Goal: Transaction & Acquisition: Purchase product/service

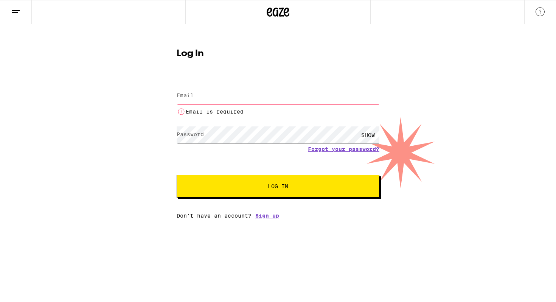
click at [275, 90] on input "Email" at bounding box center [278, 95] width 203 height 17
type input "[EMAIL_ADDRESS][DOMAIN_NAME]"
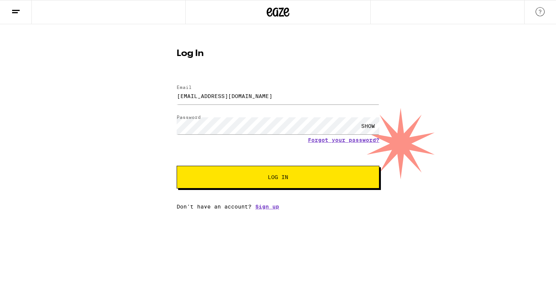
click at [259, 183] on button "Log In" at bounding box center [278, 177] width 203 height 23
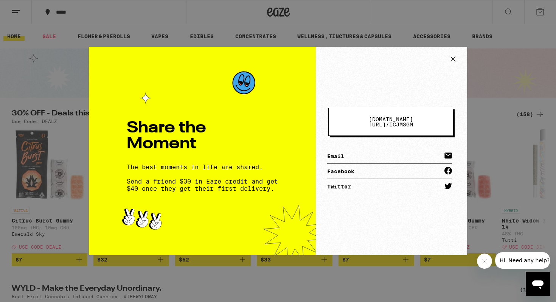
click at [454, 59] on icon at bounding box center [453, 58] width 11 height 11
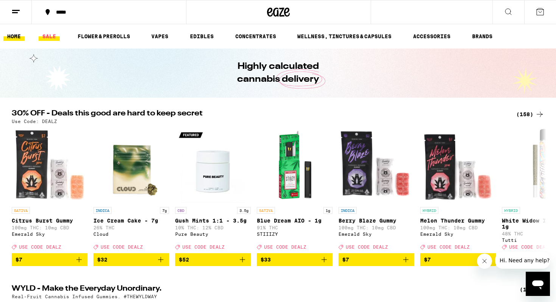
click at [50, 37] on link "SALE" at bounding box center [49, 36] width 21 height 9
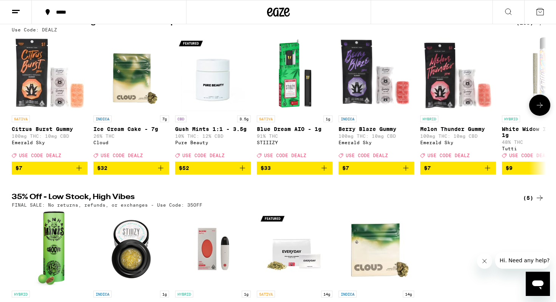
scroll to position [89, 0]
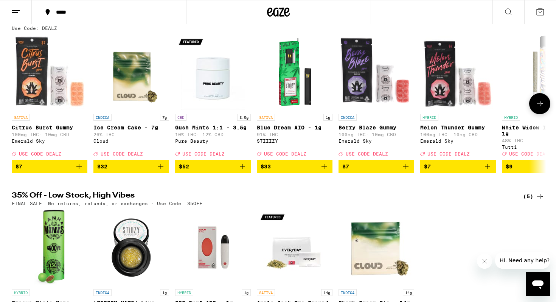
click at [51, 129] on p "Citrus Burst Gummy" at bounding box center [50, 128] width 76 height 6
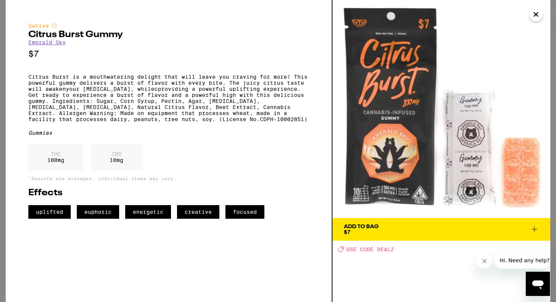
click at [532, 10] on icon "Close" at bounding box center [536, 14] width 9 height 11
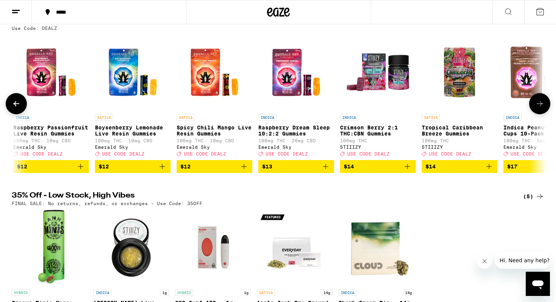
scroll to position [0, 1233]
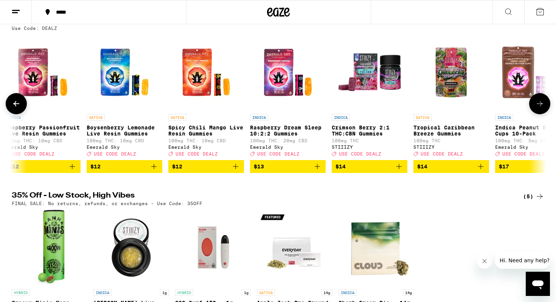
click at [202, 85] on img "Open page for Spicy Chili Mango Live Resin Gummies from Emerald Sky" at bounding box center [206, 72] width 76 height 76
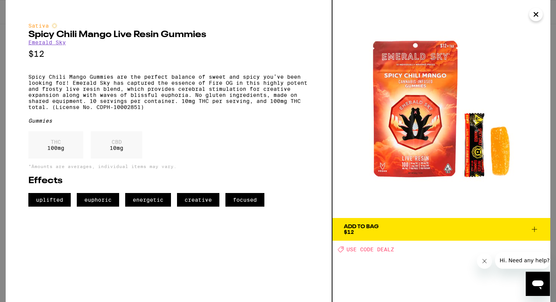
click at [532, 227] on icon at bounding box center [534, 229] width 9 height 9
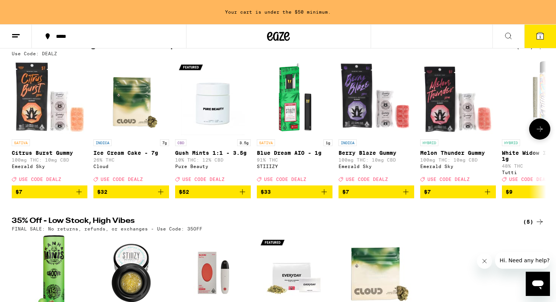
click at [62, 151] on p "Citrus Burst Gummy" at bounding box center [50, 153] width 76 height 6
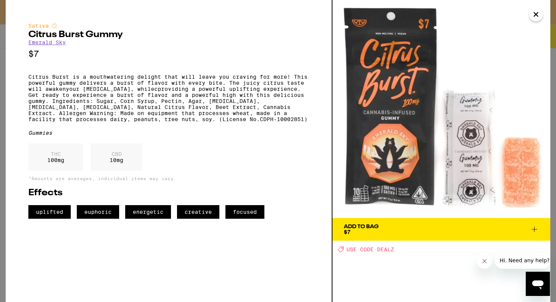
click at [536, 18] on icon "Close" at bounding box center [536, 14] width 9 height 11
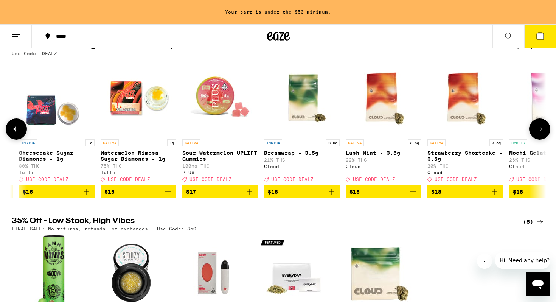
scroll to position [0, 1956]
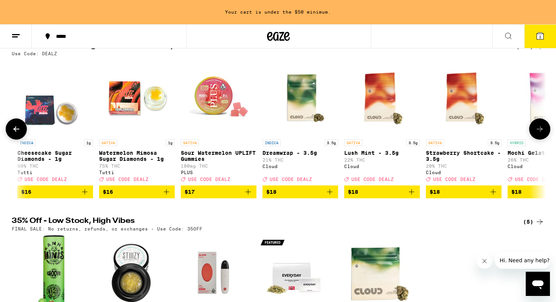
click at [210, 155] on p "Sour Watermelon UPLIFT Gummies" at bounding box center [219, 156] width 76 height 12
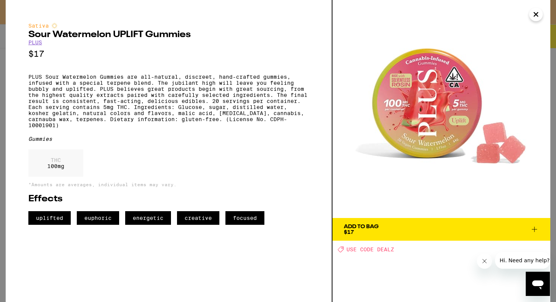
click at [536, 14] on icon "Close" at bounding box center [536, 14] width 4 height 4
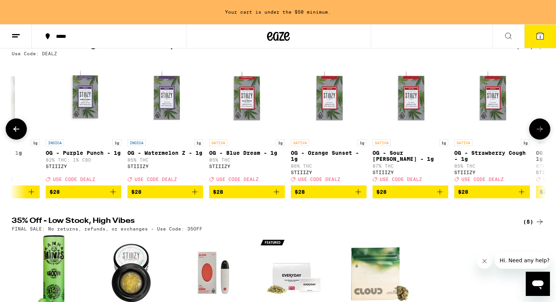
scroll to position [0, 5936]
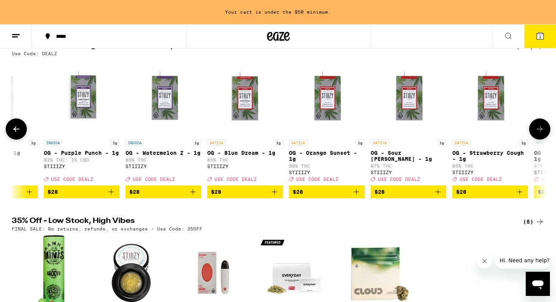
click at [373, 125] on img "Open page for OG - Sour Tangie - 1g from STIIIZY" at bounding box center [409, 98] width 76 height 76
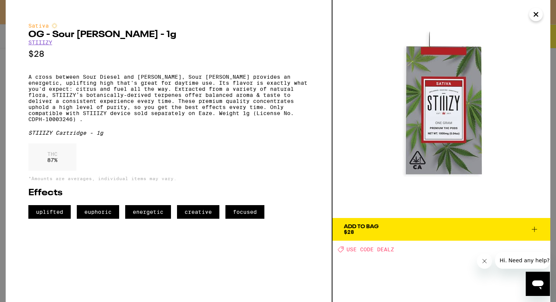
click at [356, 61] on img at bounding box center [442, 109] width 218 height 218
